Goal: Task Accomplishment & Management: Use online tool/utility

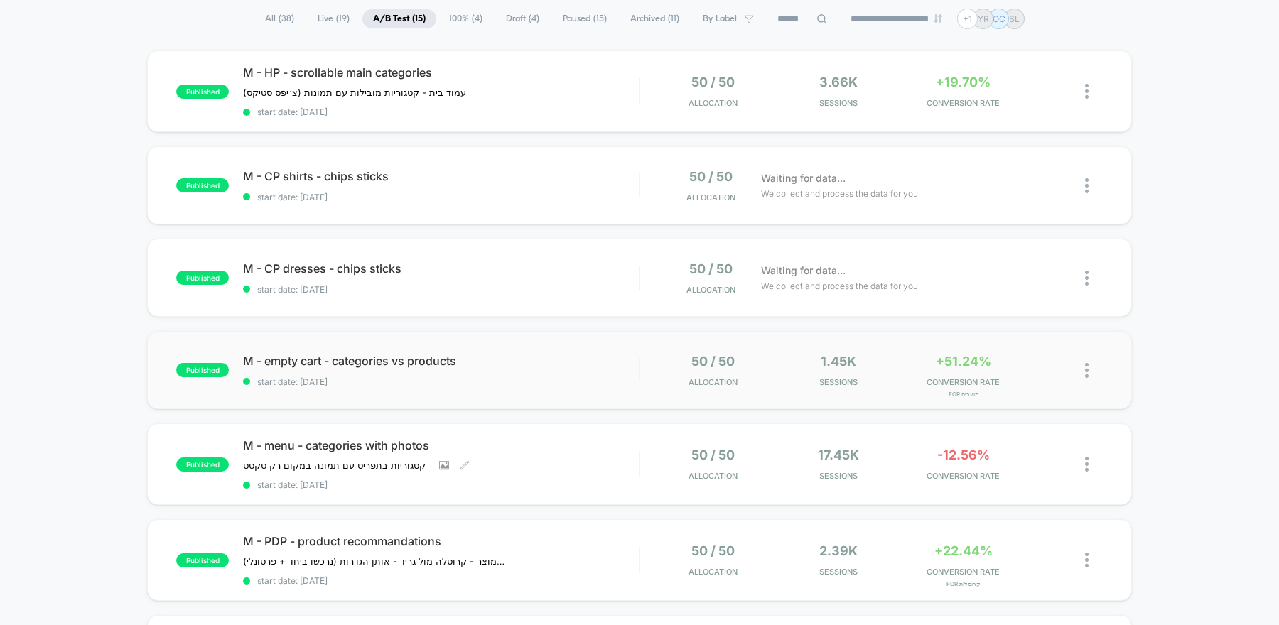
scroll to position [166, 0]
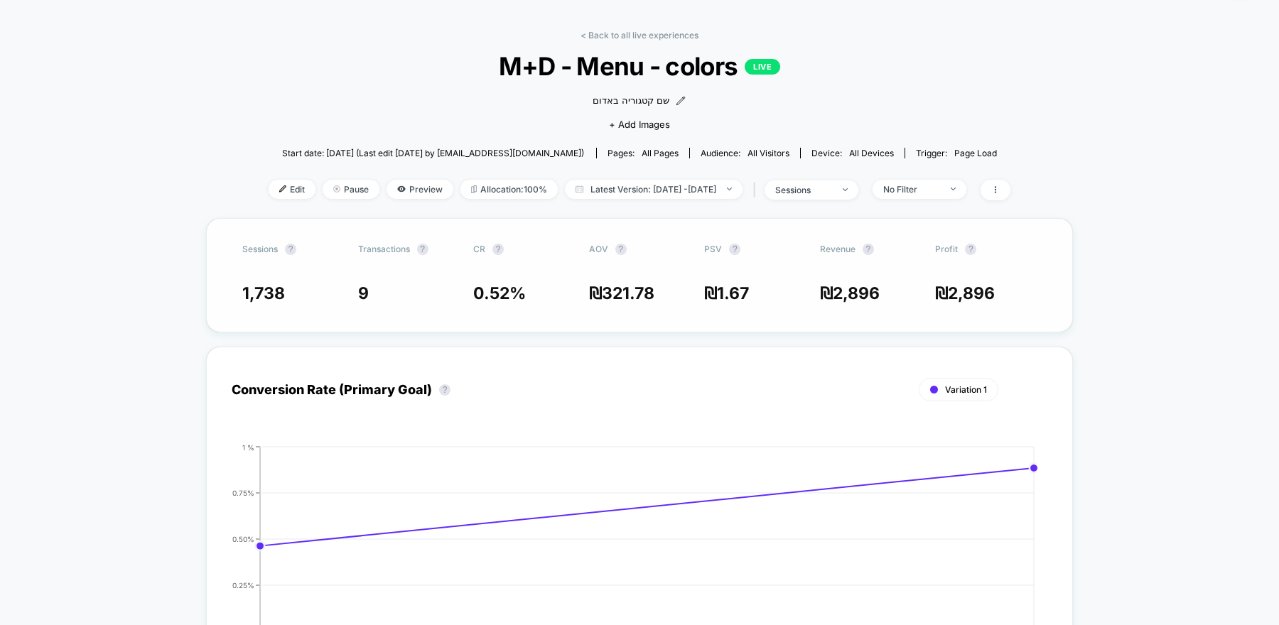
scroll to position [45, 0]
click at [269, 189] on span "Edit" at bounding box center [292, 188] width 47 height 19
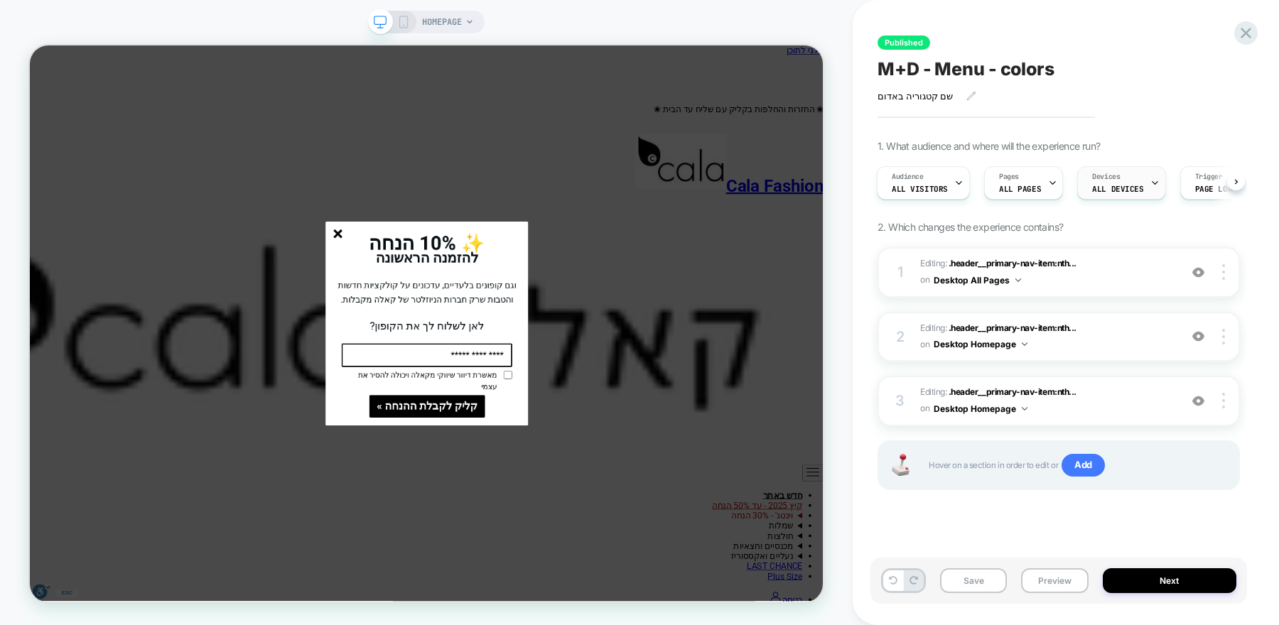
click at [1128, 192] on span "ALL DEVICES" at bounding box center [1117, 189] width 51 height 10
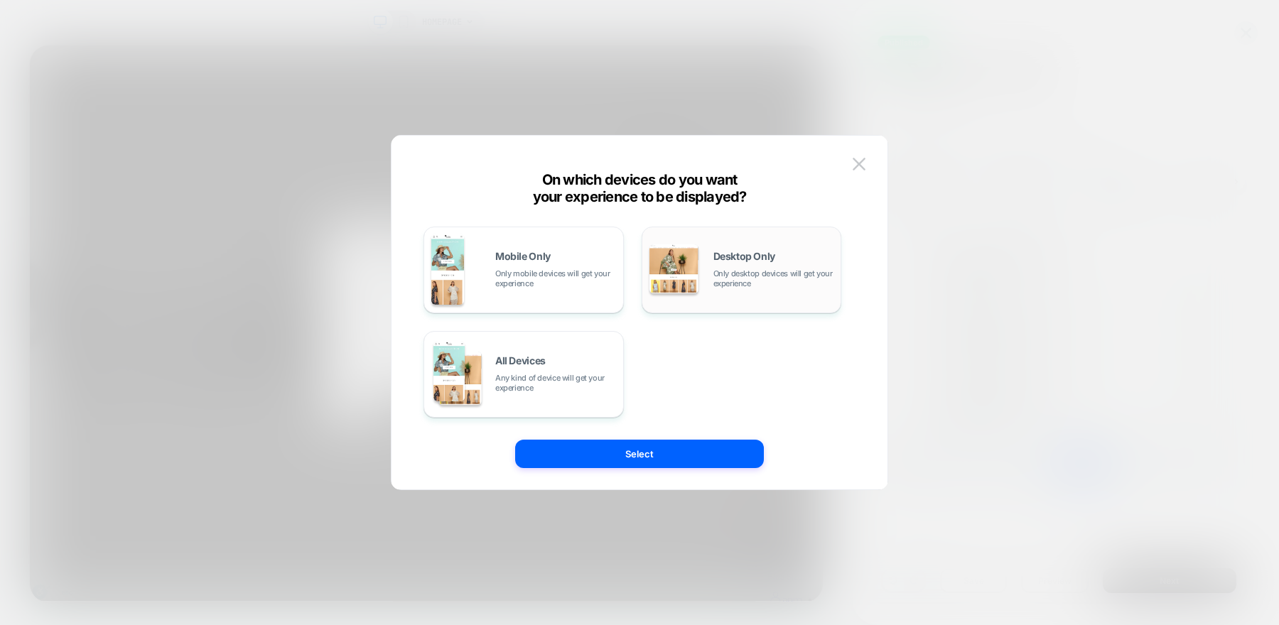
click at [668, 271] on img at bounding box center [673, 268] width 49 height 49
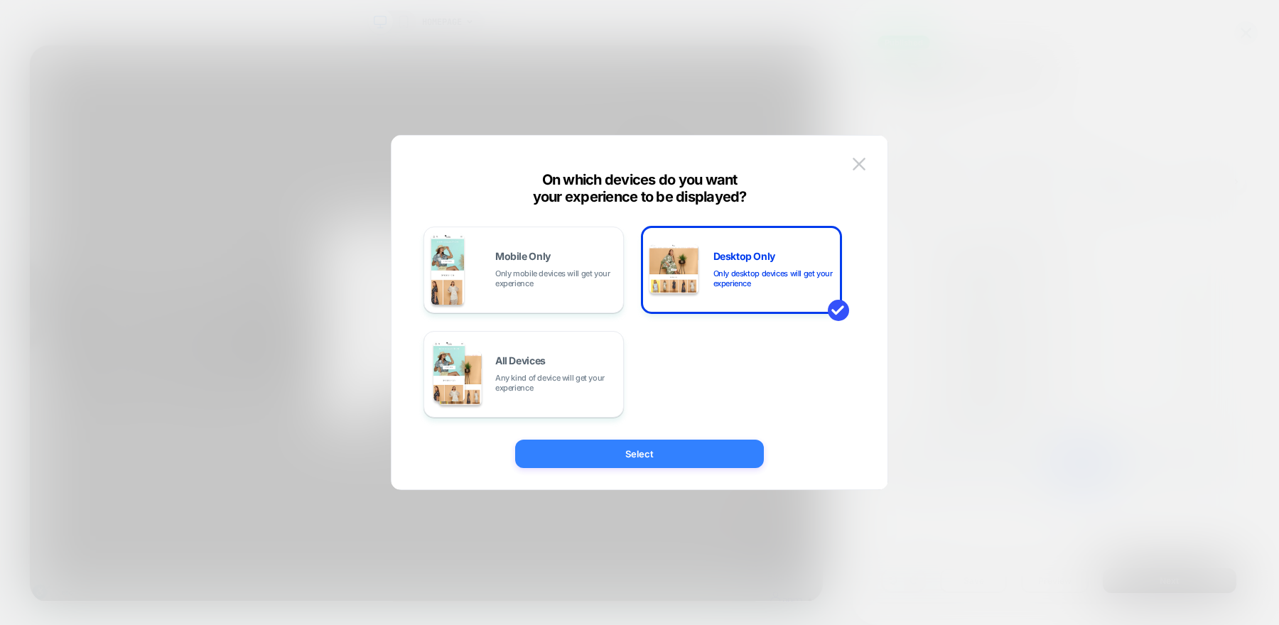
click at [612, 458] on button "Select" at bounding box center [639, 454] width 249 height 28
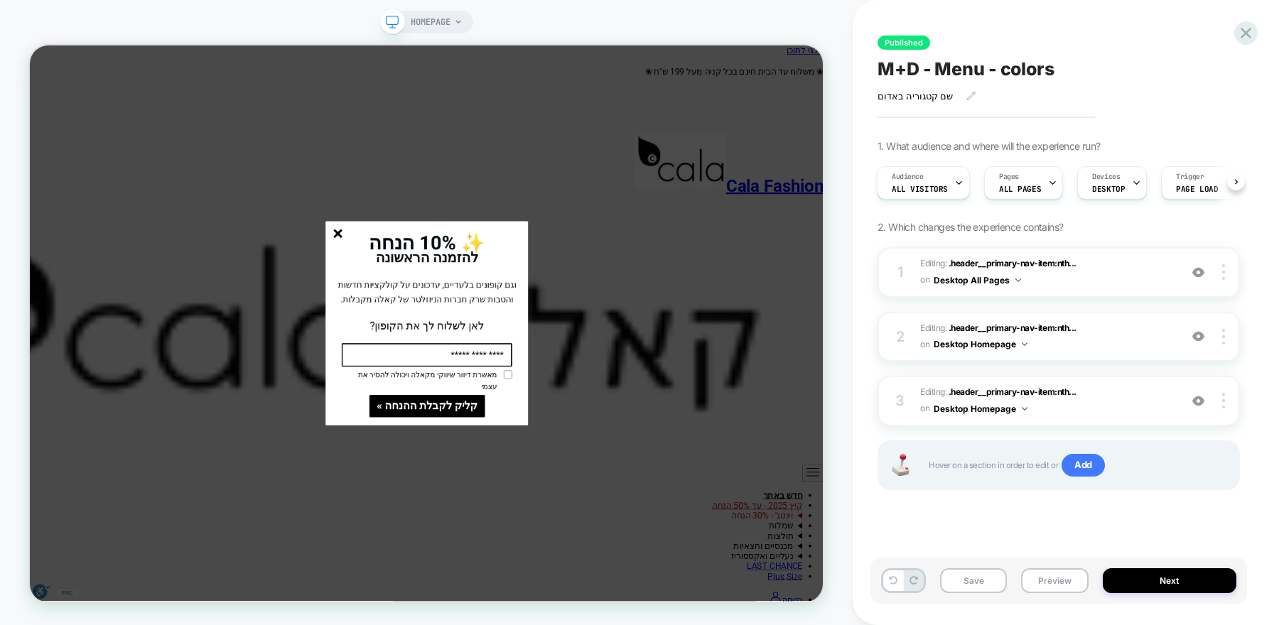
click at [441, 301] on line "סגור" at bounding box center [441, 296] width 10 height 10
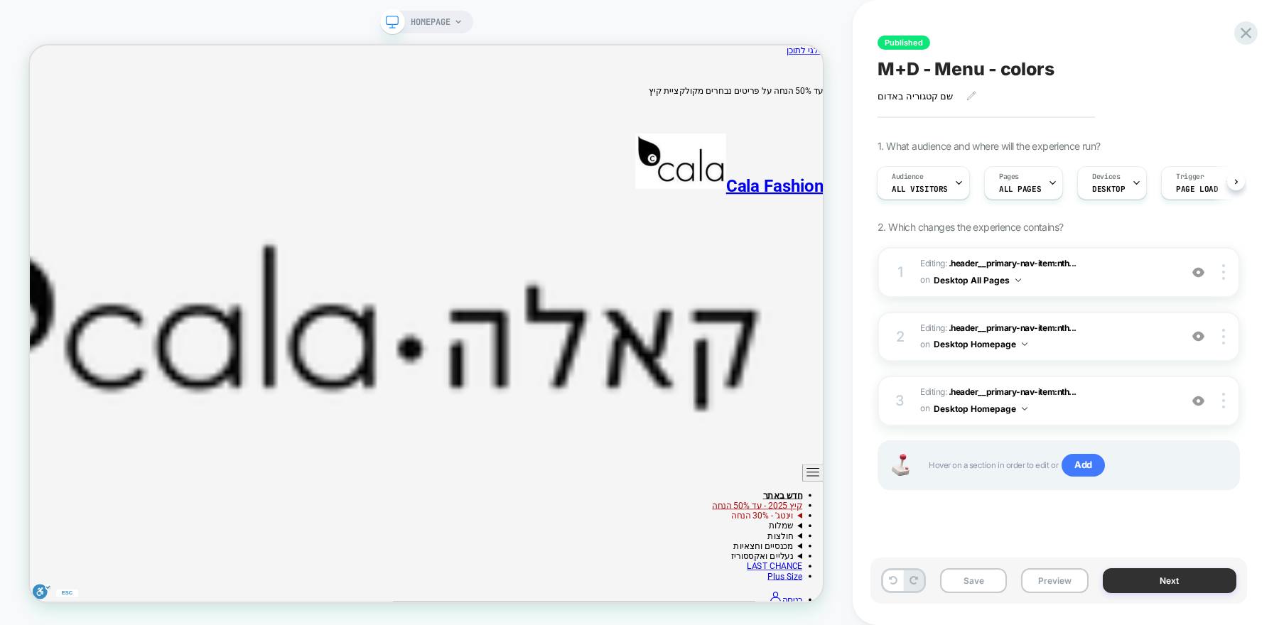
click at [1104, 584] on button "Next" at bounding box center [1170, 580] width 134 height 25
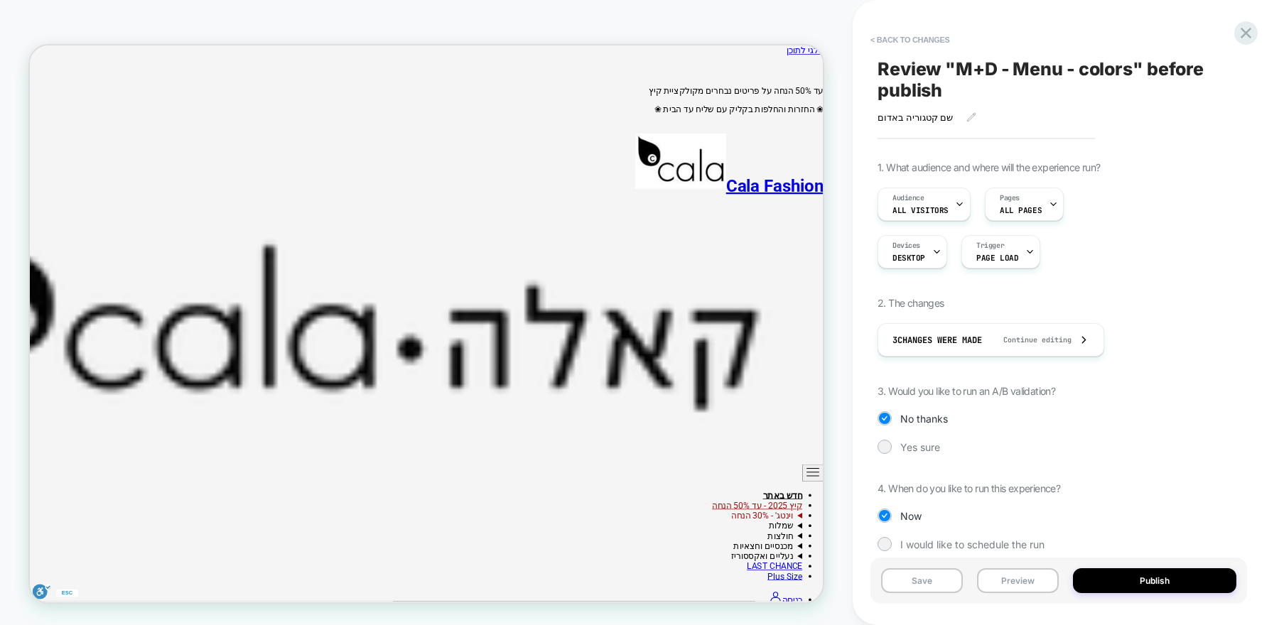
scroll to position [18, 0]
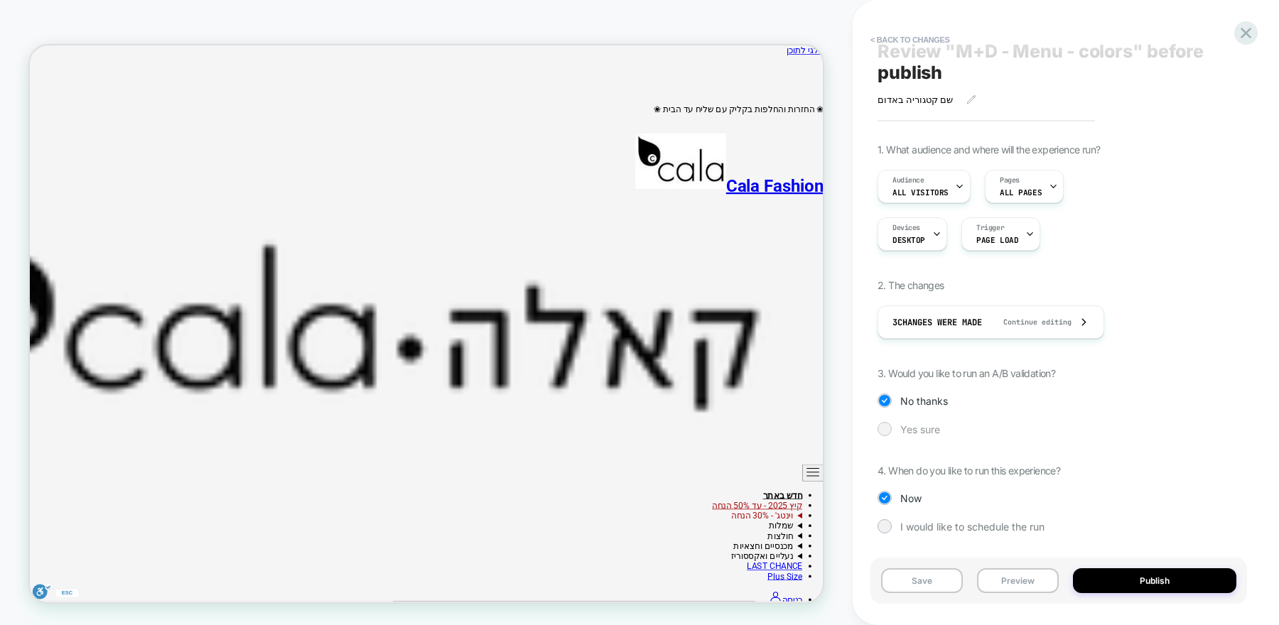
click at [884, 428] on div at bounding box center [884, 428] width 11 height 11
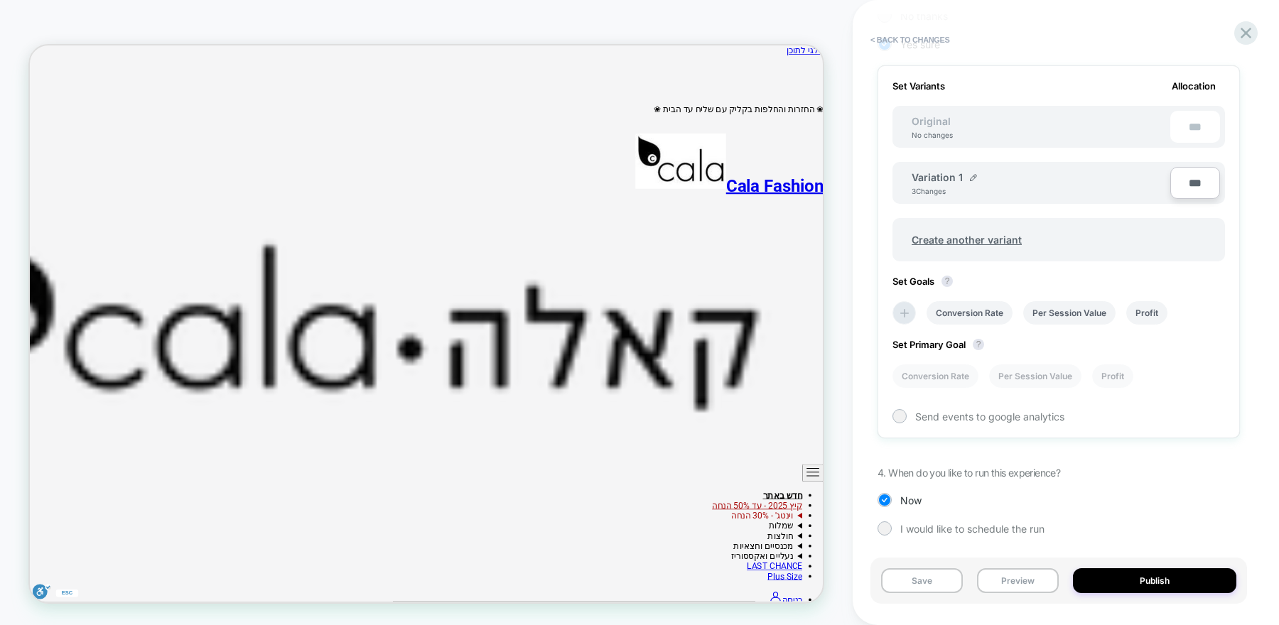
scroll to position [404, 0]
click at [1138, 585] on button "Publish" at bounding box center [1154, 580] width 163 height 25
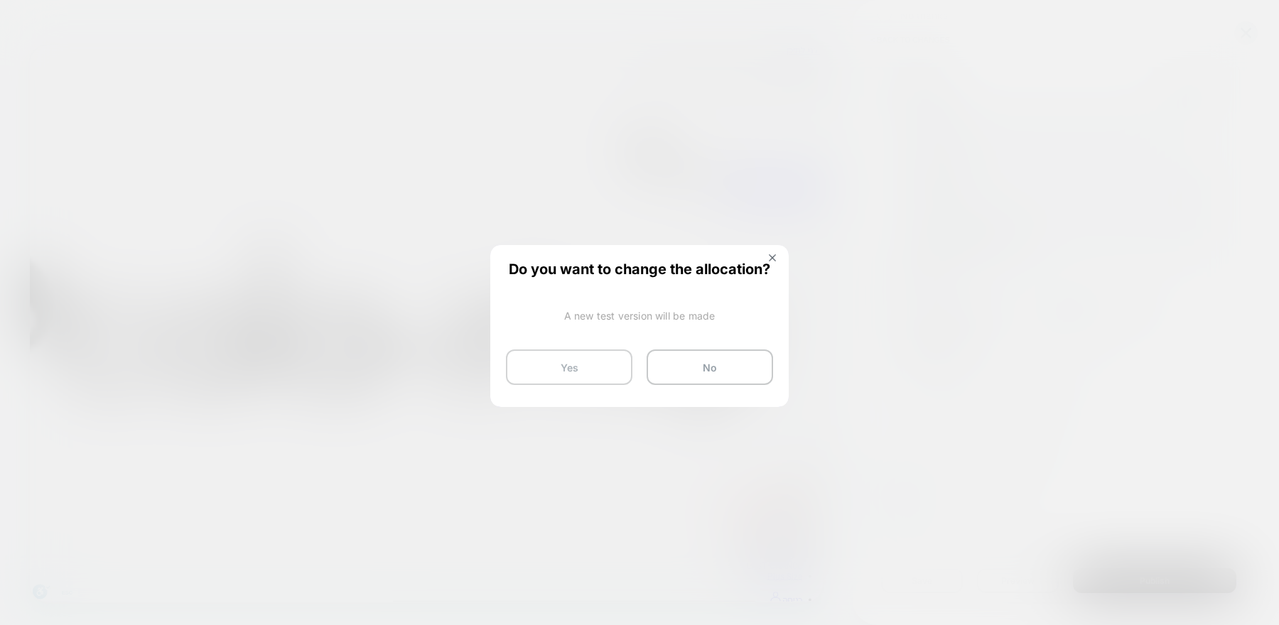
click at [608, 368] on button "Yes" at bounding box center [569, 368] width 126 height 36
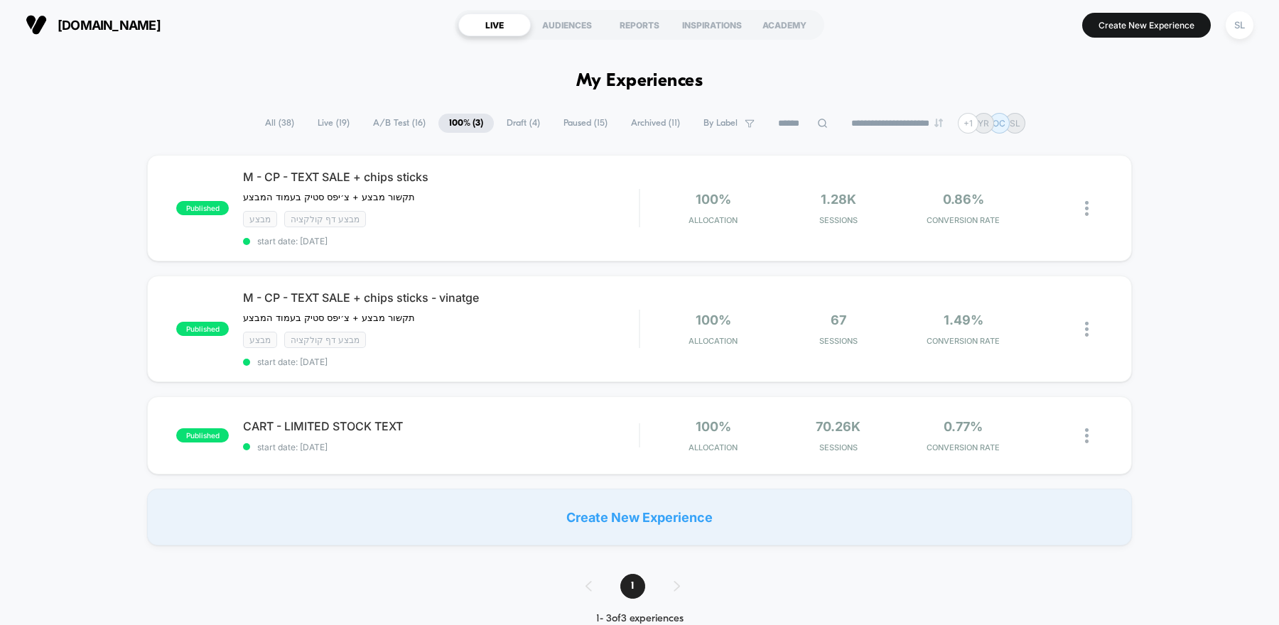
click at [389, 124] on span "A/B Test ( 16 )" at bounding box center [399, 123] width 74 height 19
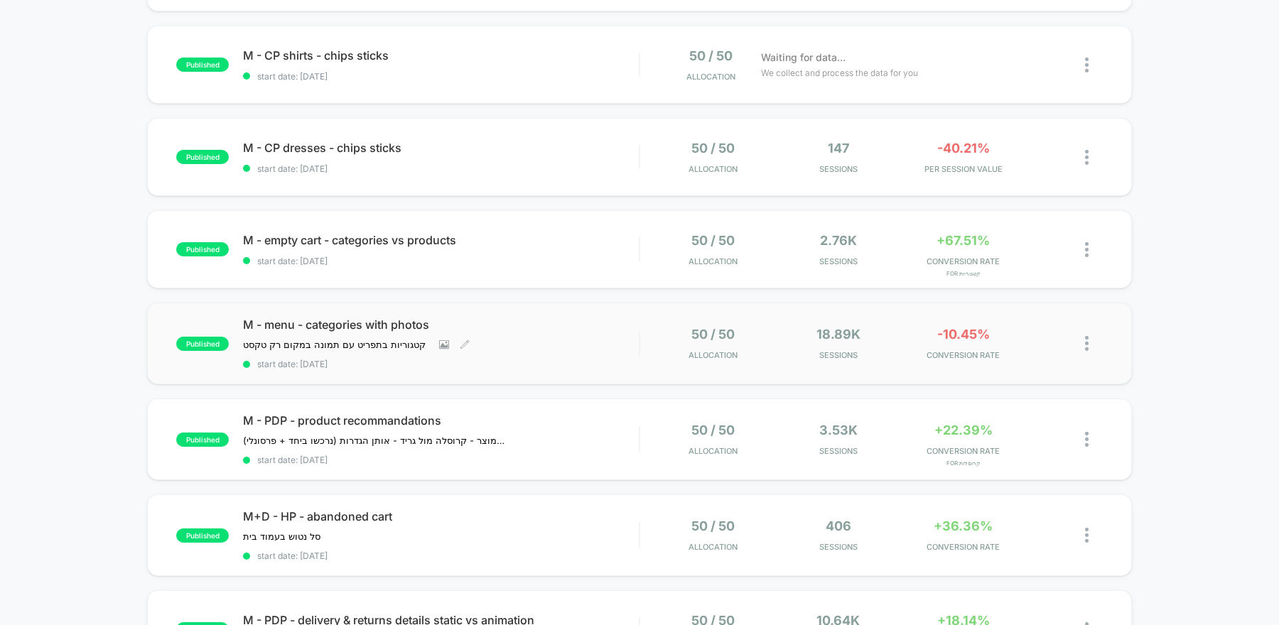
scroll to position [325, 0]
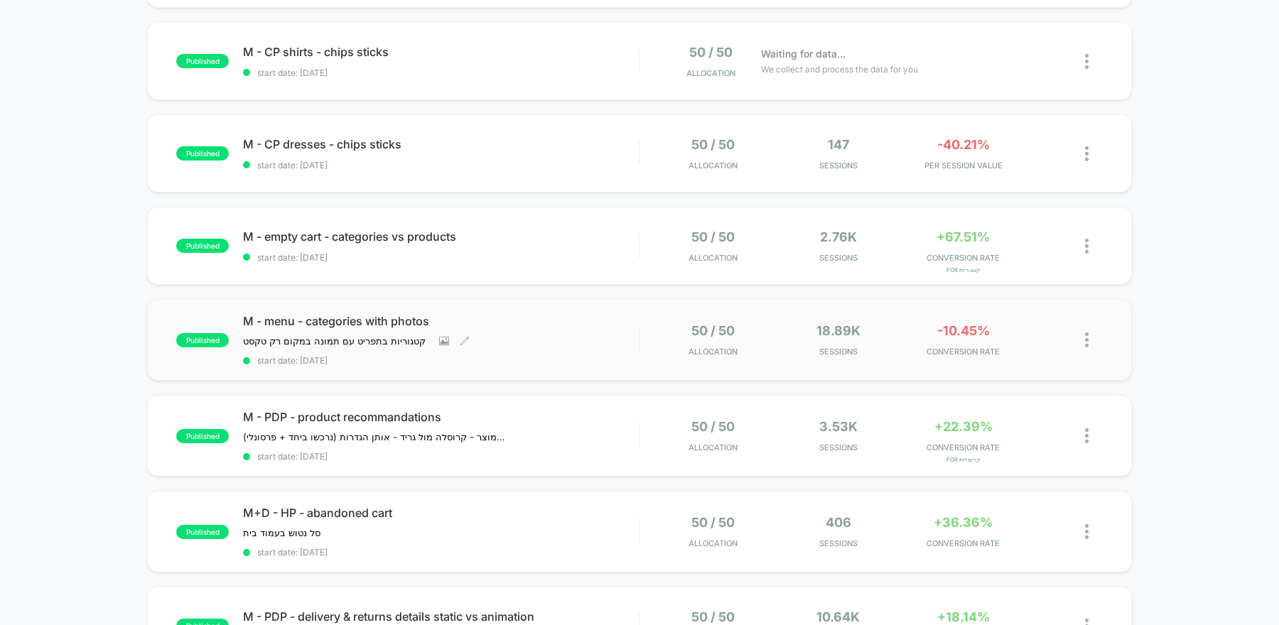
click at [617, 349] on div "M - menu - categories with photos קטגוריות בתפריט עם תמונה במקום רק טקסט ﻿ Clic…" at bounding box center [441, 340] width 396 height 52
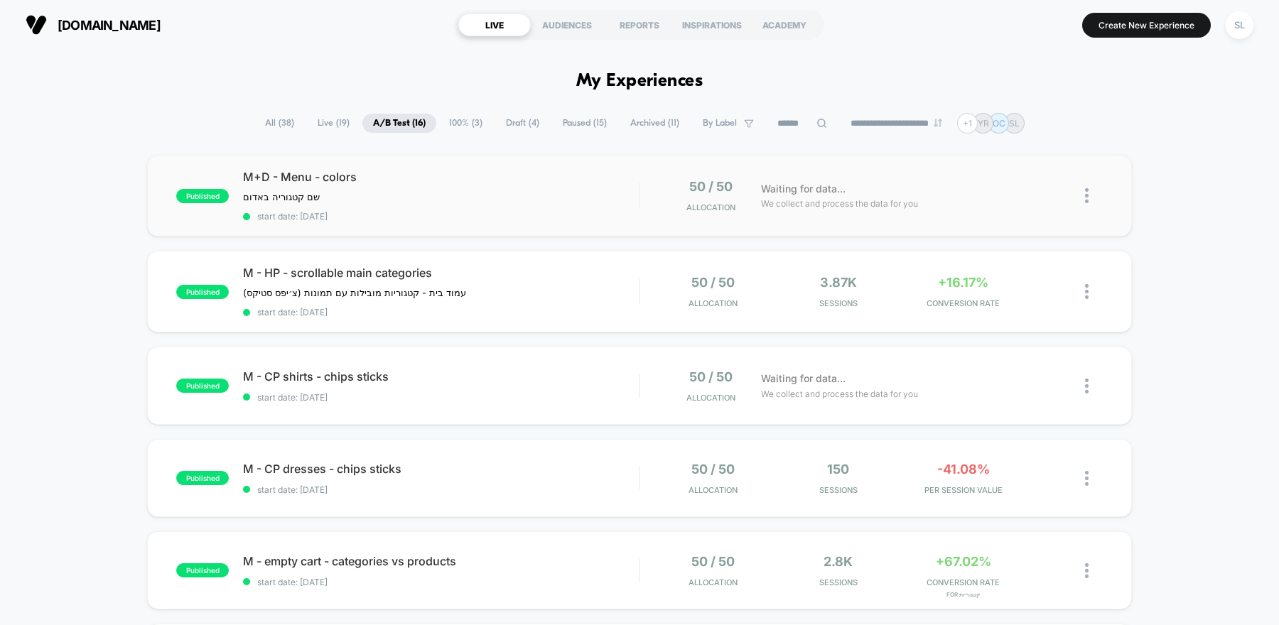
click at [1088, 200] on img at bounding box center [1087, 195] width 4 height 15
click at [1036, 217] on div "Preview Link" at bounding box center [1014, 211] width 128 height 32
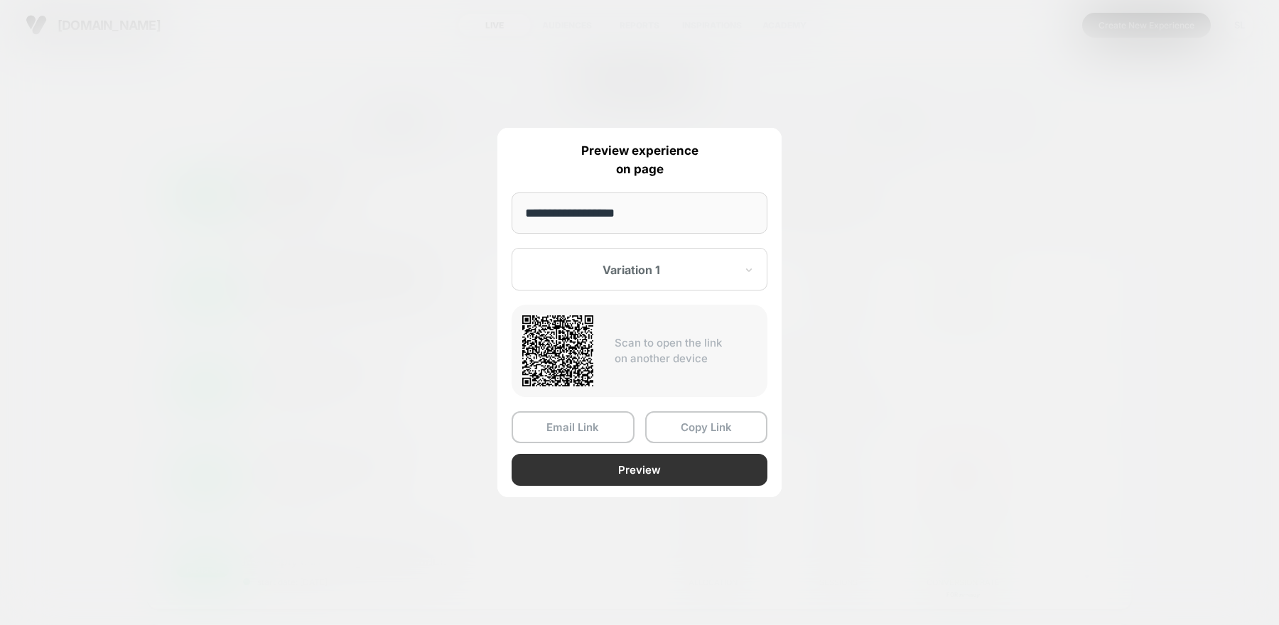
click at [644, 470] on button "Preview" at bounding box center [640, 470] width 256 height 32
